Goal: Navigation & Orientation: Find specific page/section

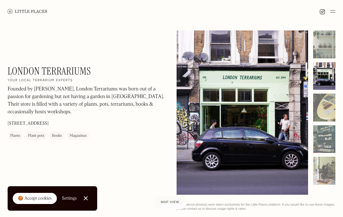
click at [332, 107] on div at bounding box center [324, 108] width 22 height 28
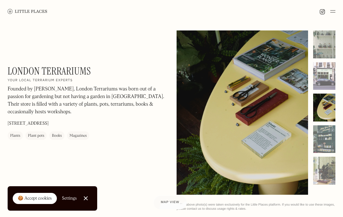
click at [329, 141] on div at bounding box center [324, 140] width 22 height 28
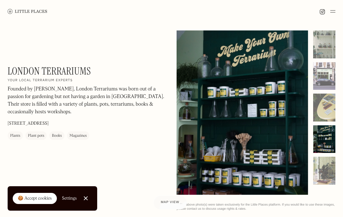
click at [332, 170] on div at bounding box center [324, 171] width 22 height 28
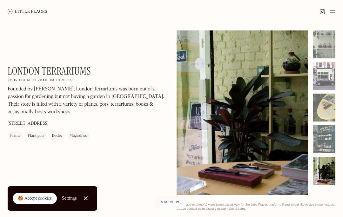
click at [325, 46] on div at bounding box center [324, 45] width 22 height 28
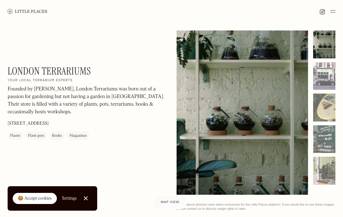
click at [81, 133] on div "London Terrariums On Our Radar Your local terrarium experts Founded by Emma, Lo…" at bounding box center [87, 106] width 159 height 83
click at [78, 133] on div "Magazines" at bounding box center [78, 136] width 17 height 6
click at [80, 133] on div "Magazines" at bounding box center [78, 136] width 17 height 6
click at [92, 197] on link "Close Cookie Popup" at bounding box center [85, 198] width 13 height 13
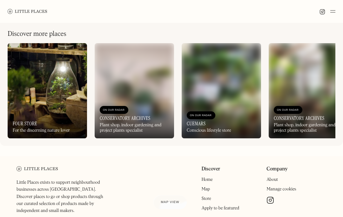
scroll to position [224, 0]
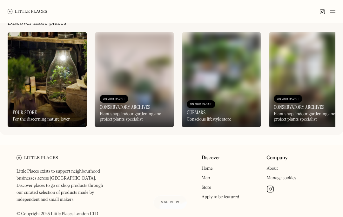
click at [209, 177] on link "Map" at bounding box center [205, 178] width 9 height 4
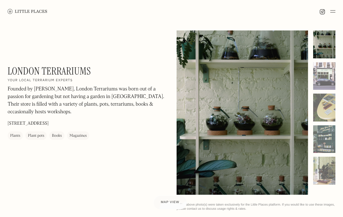
scroll to position [252, 0]
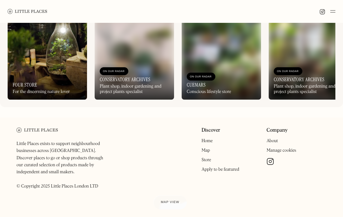
click at [275, 140] on link "About" at bounding box center [272, 141] width 11 height 4
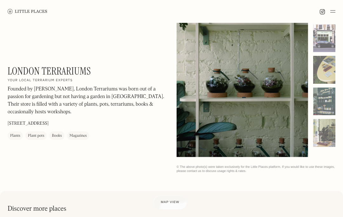
scroll to position [0, 0]
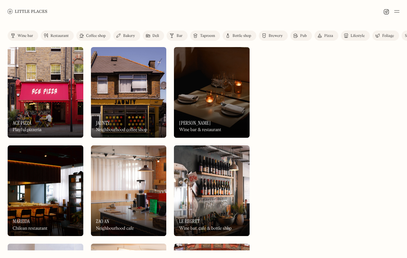
scroll to position [7, 0]
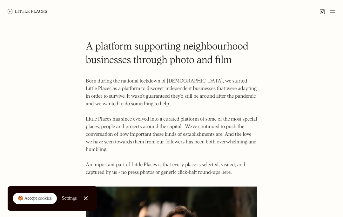
click at [333, 12] on img at bounding box center [332, 12] width 5 height 8
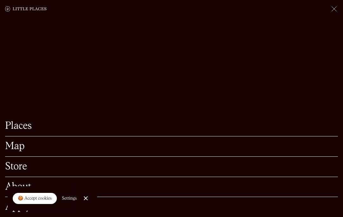
click at [337, 5] on img at bounding box center [334, 9] width 8 height 8
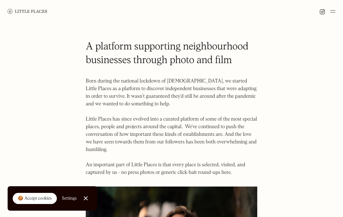
click at [28, 9] on img at bounding box center [28, 11] width 40 height 5
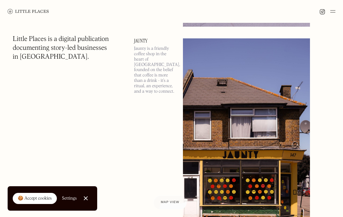
scroll to position [214, 0]
